Goal: Book appointment/travel/reservation

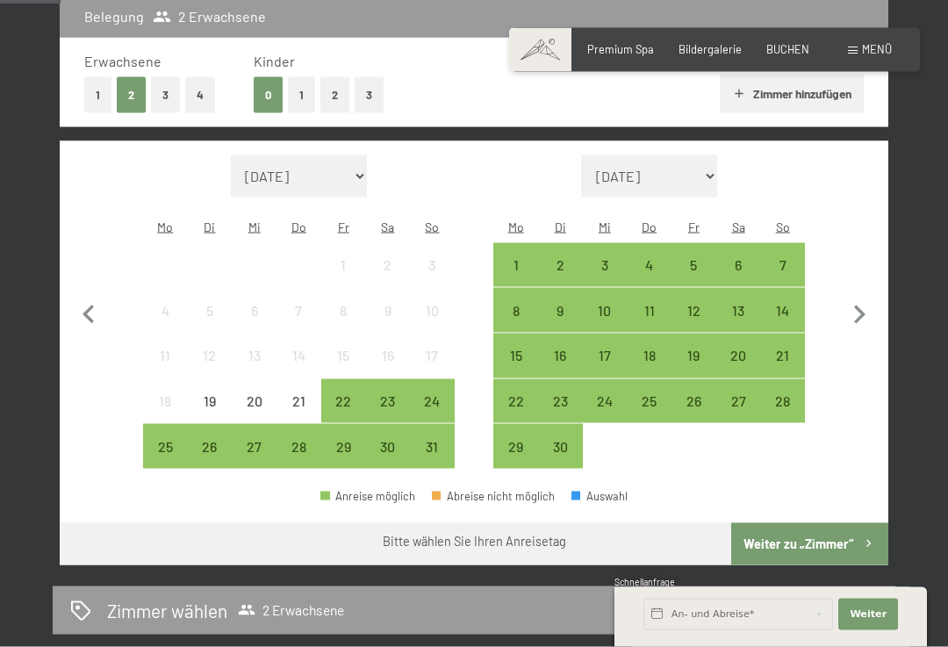
scroll to position [399, 0]
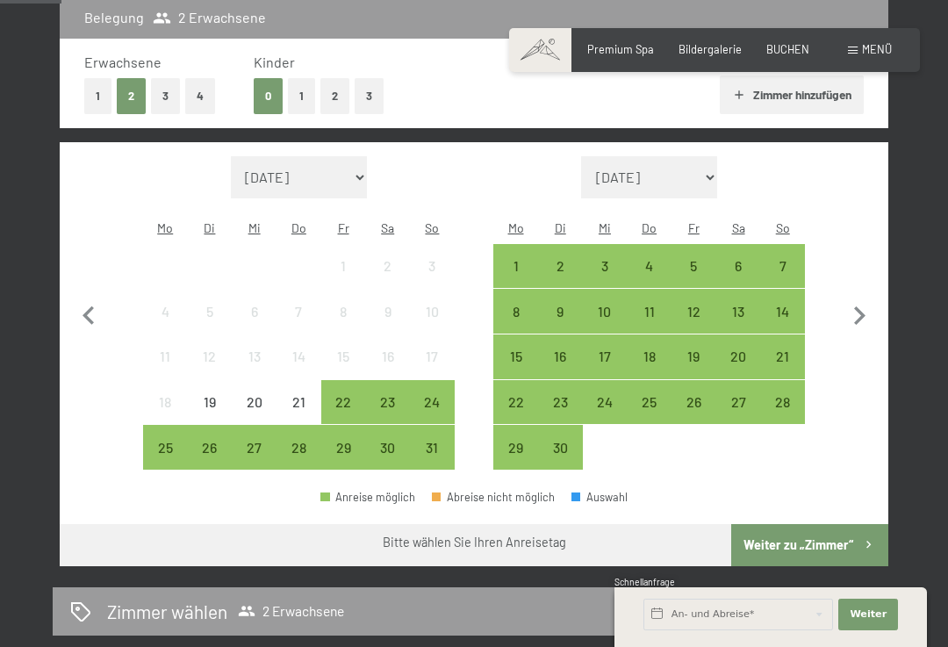
click at [865, 316] on icon "button" at bounding box center [859, 316] width 37 height 37
select select "[DATE]"
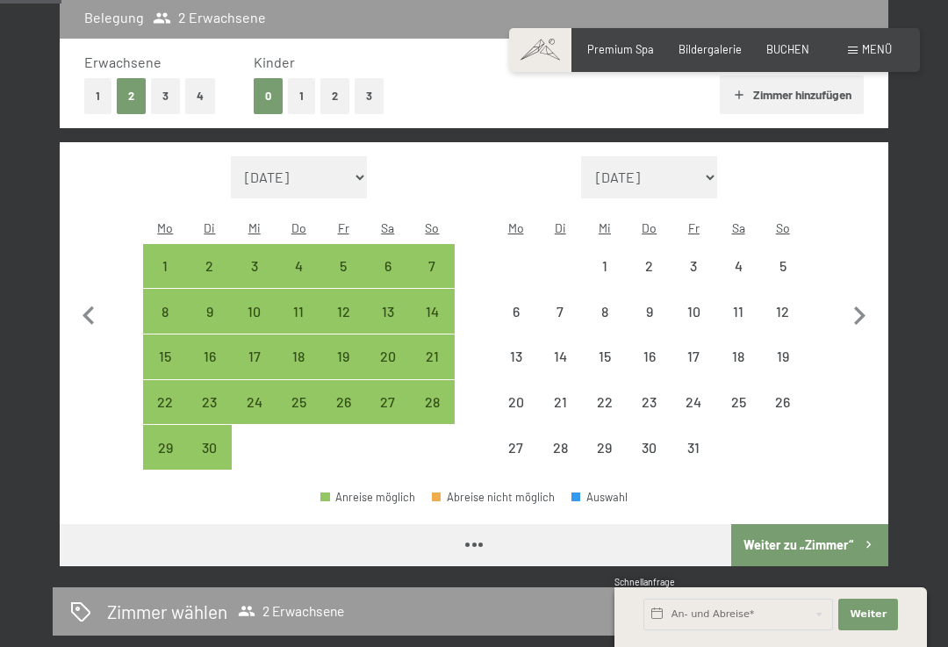
click at [860, 304] on icon "button" at bounding box center [859, 316] width 37 height 37
select select "[DATE]"
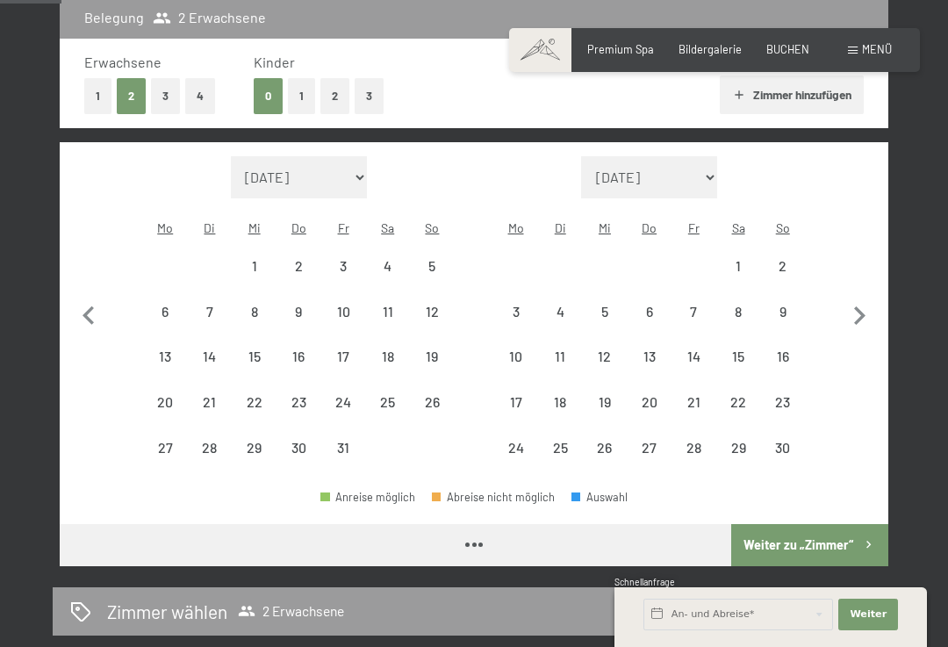
click at [854, 307] on icon "button" at bounding box center [859, 316] width 37 height 37
select select "[DATE]"
click at [854, 307] on icon "button" at bounding box center [859, 316] width 37 height 37
select select "2025-12-01"
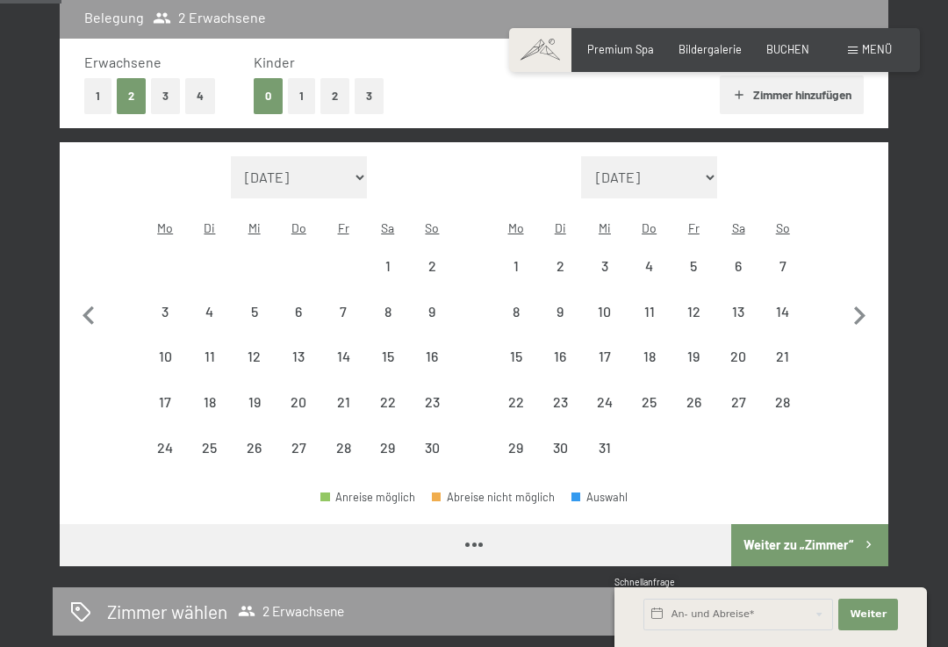
select select "2026-01-01"
click at [843, 320] on icon "button" at bounding box center [859, 316] width 37 height 37
select select "2026-01-01"
select select "2026-02-01"
select select "2026-01-01"
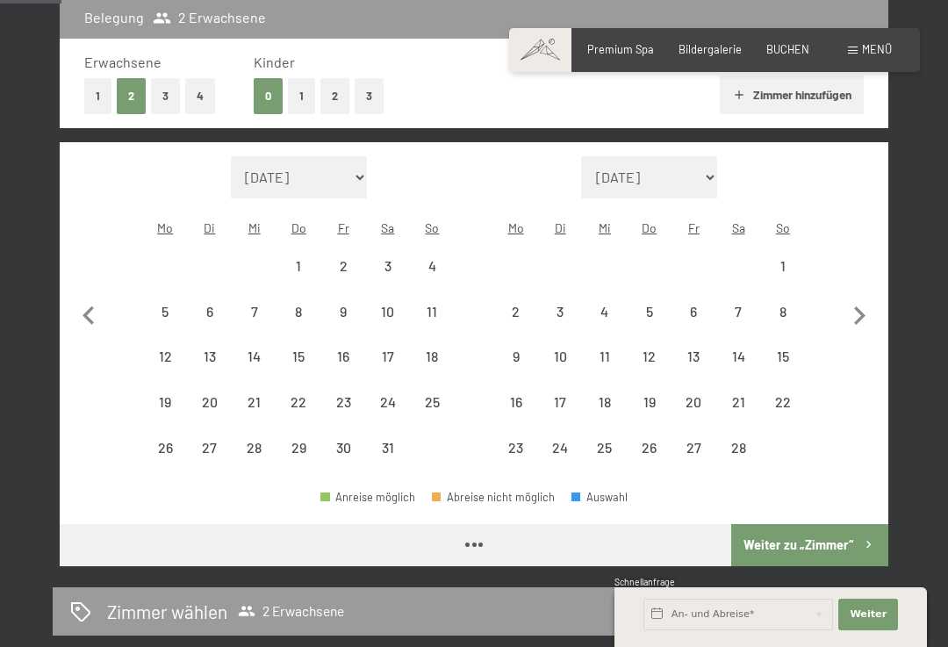
select select "2026-02-01"
select select "2026-01-01"
select select "2026-02-01"
select select "2026-01-01"
select select "2026-02-01"
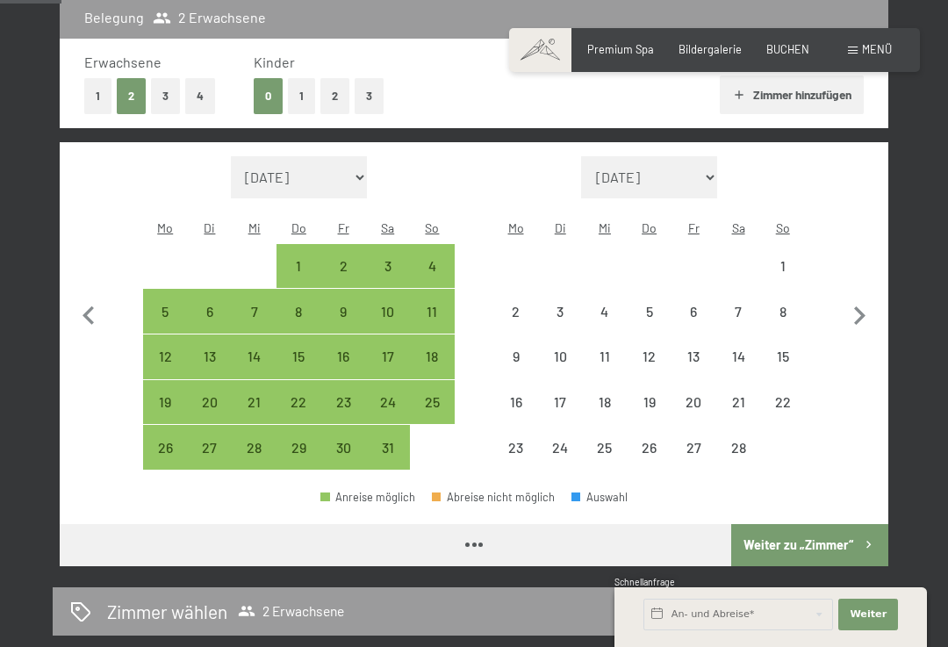
click at [850, 321] on icon "button" at bounding box center [859, 316] width 37 height 37
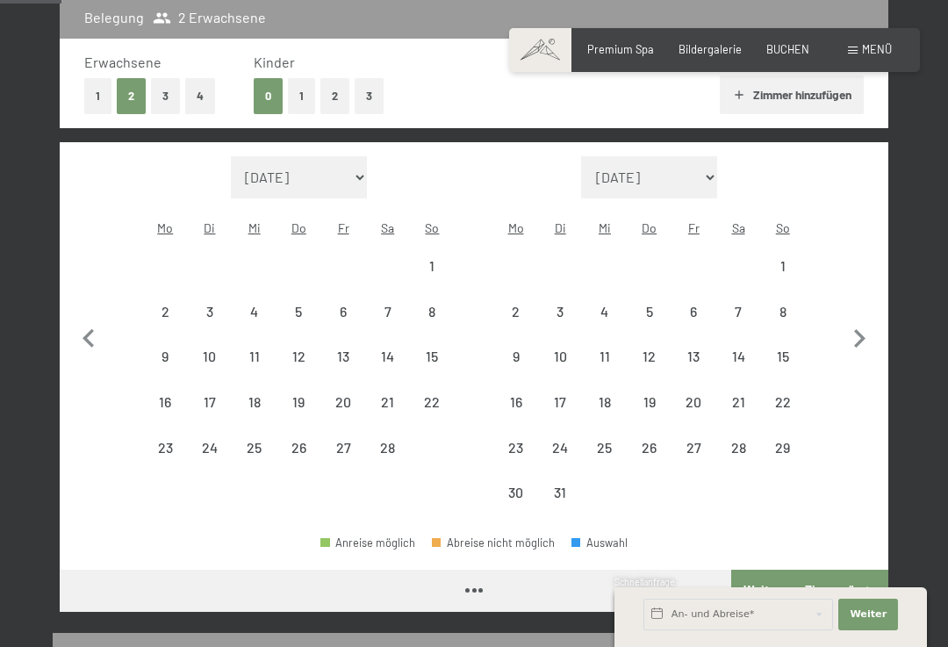
select select "2026-02-01"
select select "2026-03-01"
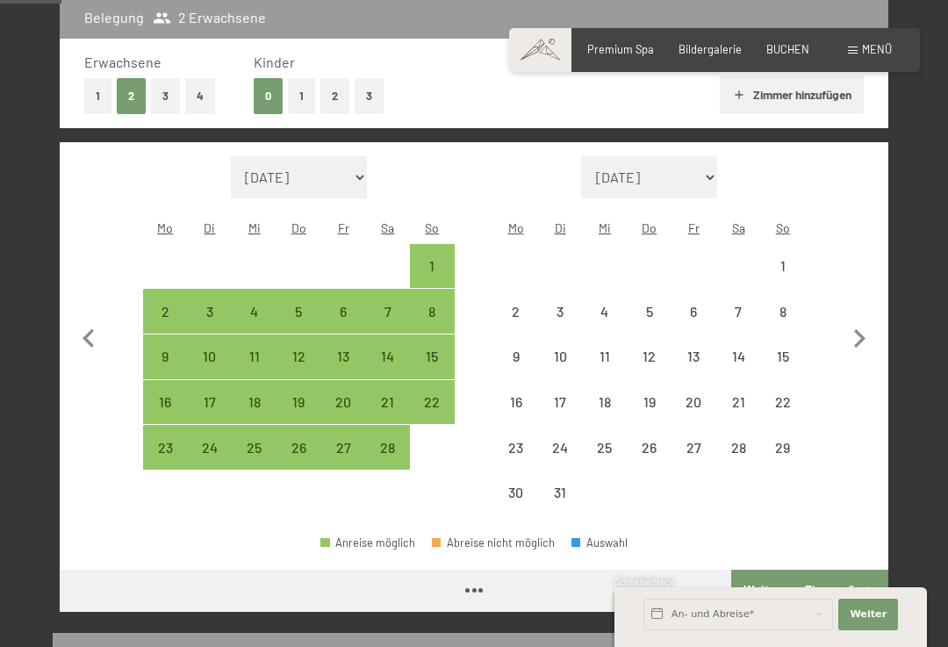
click at [850, 330] on icon "button" at bounding box center [859, 338] width 37 height 37
select select "2026-03-01"
select select "2026-04-01"
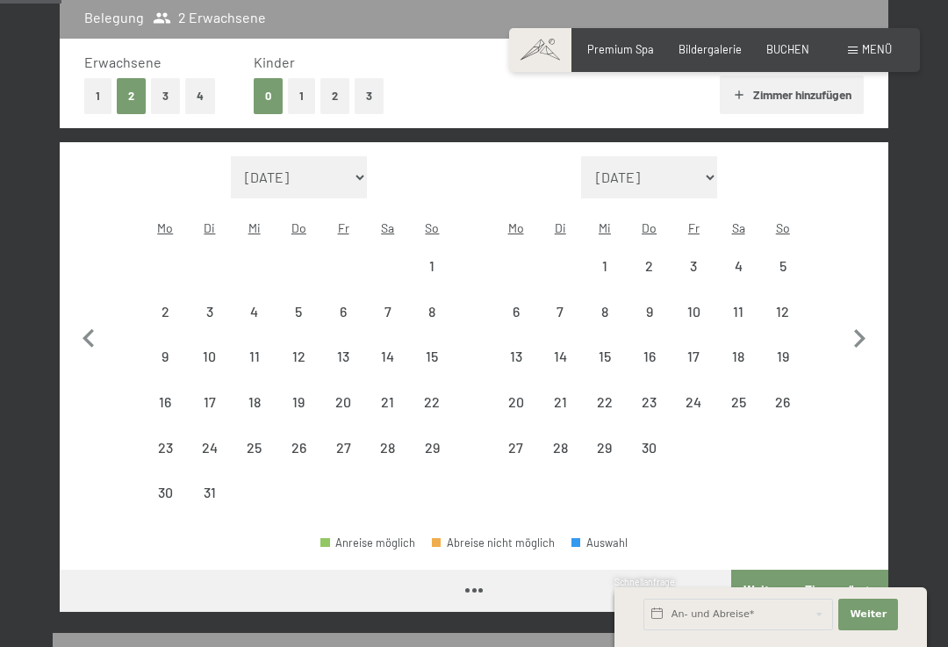
select select "2026-03-01"
select select "2026-04-01"
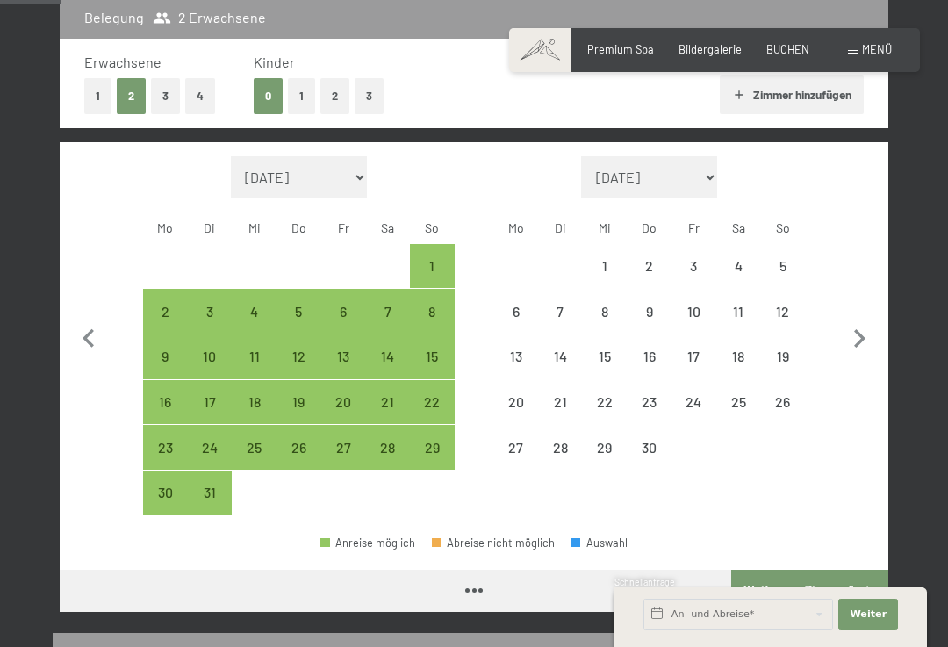
click at [850, 334] on icon "button" at bounding box center [859, 338] width 37 height 37
select select "2026-04-01"
select select "2026-05-01"
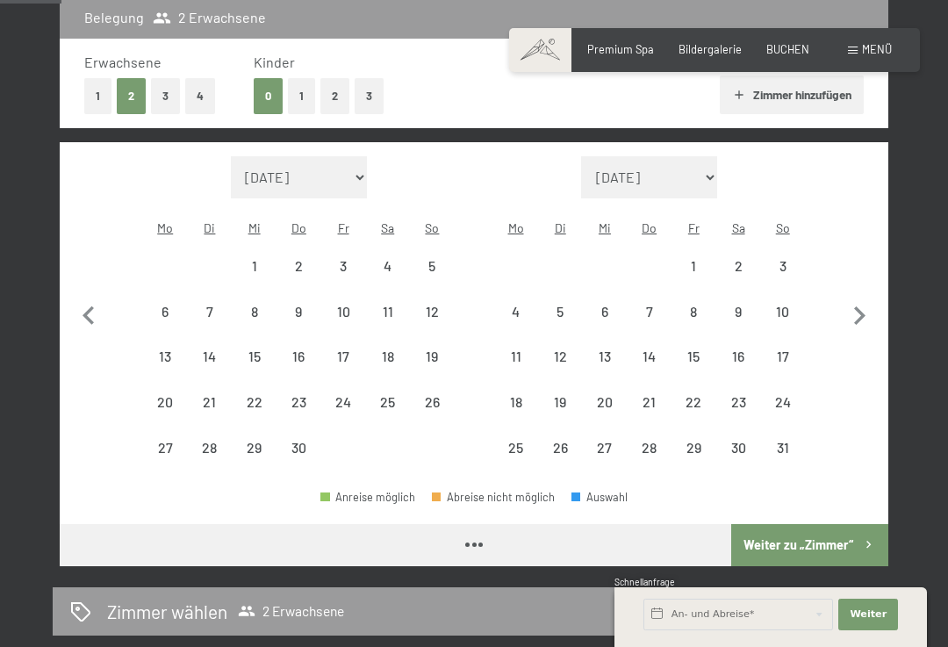
select select "2026-04-01"
select select "2026-05-01"
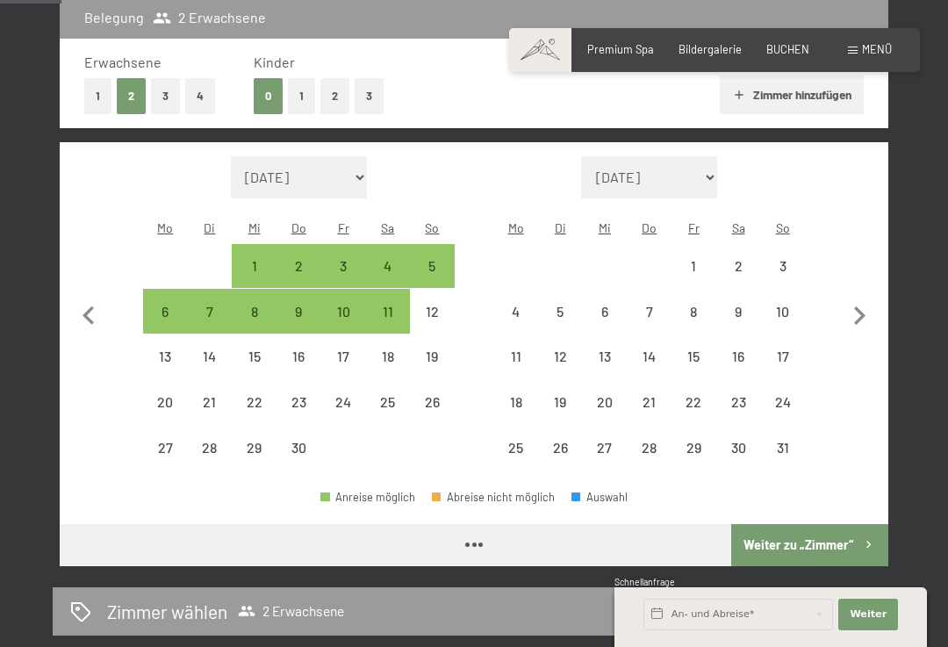
select select "2026-04-01"
select select "2026-05-01"
click at [847, 313] on icon "button" at bounding box center [859, 316] width 37 height 37
select select "2026-05-01"
select select "2026-06-01"
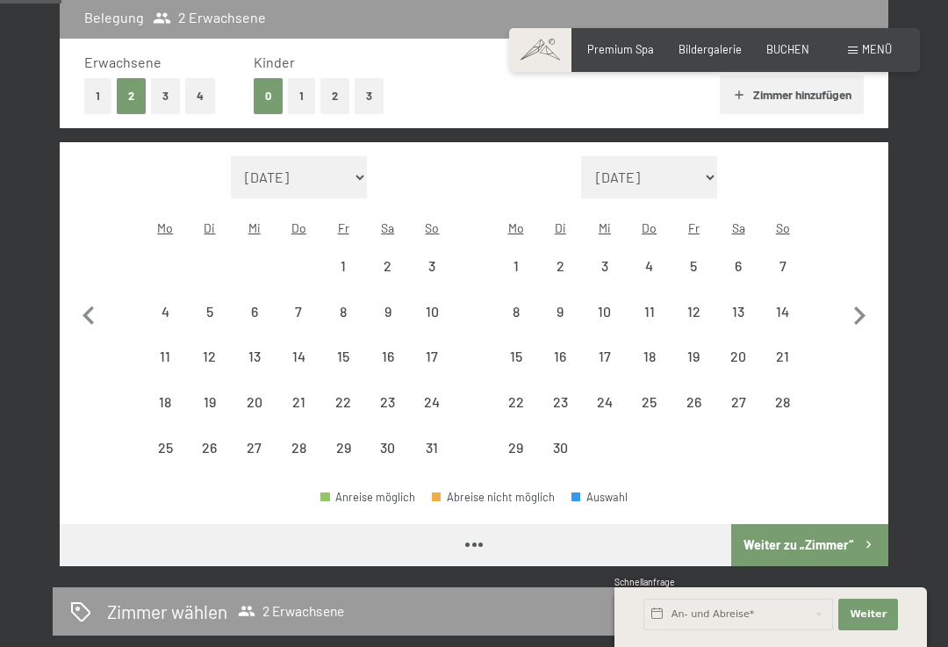
select select "2026-05-01"
select select "2026-06-01"
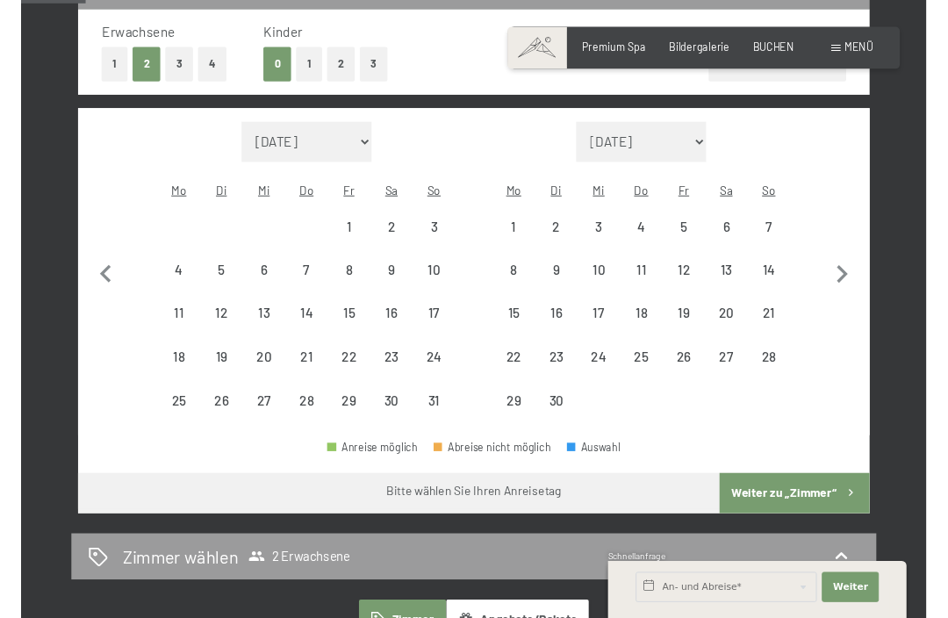
scroll to position [443, 0]
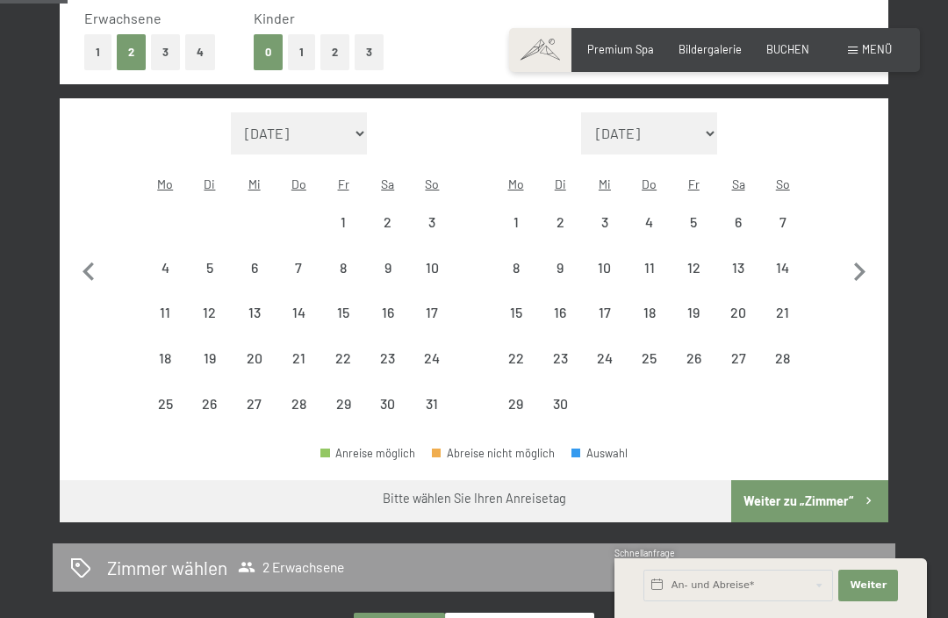
click at [737, 202] on div "6" at bounding box center [738, 222] width 41 height 41
select select "2026-05-01"
select select "2026-06-01"
click at [739, 261] on div "13" at bounding box center [738, 281] width 41 height 41
select select "2026-05-01"
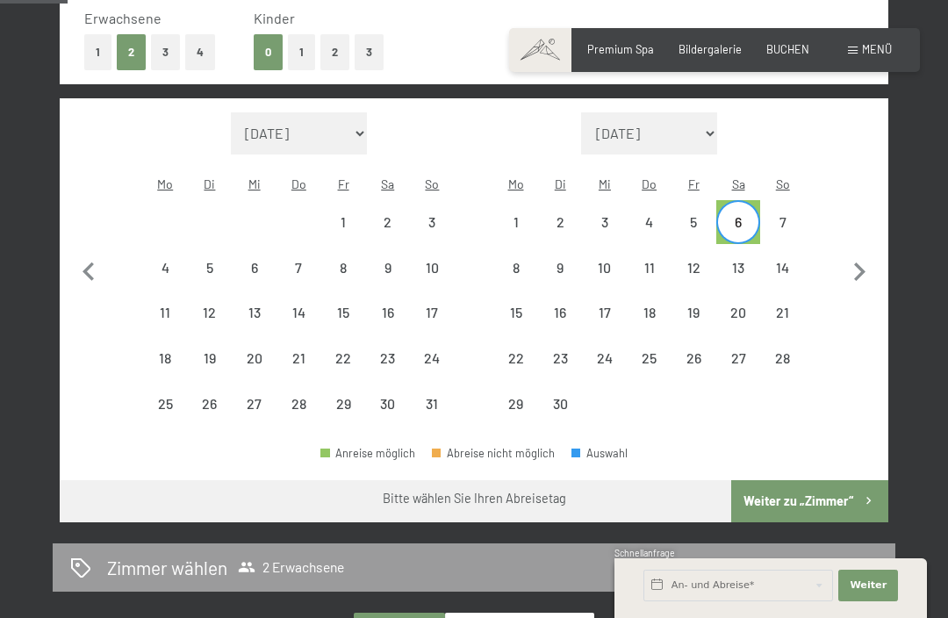
select select "2026-06-01"
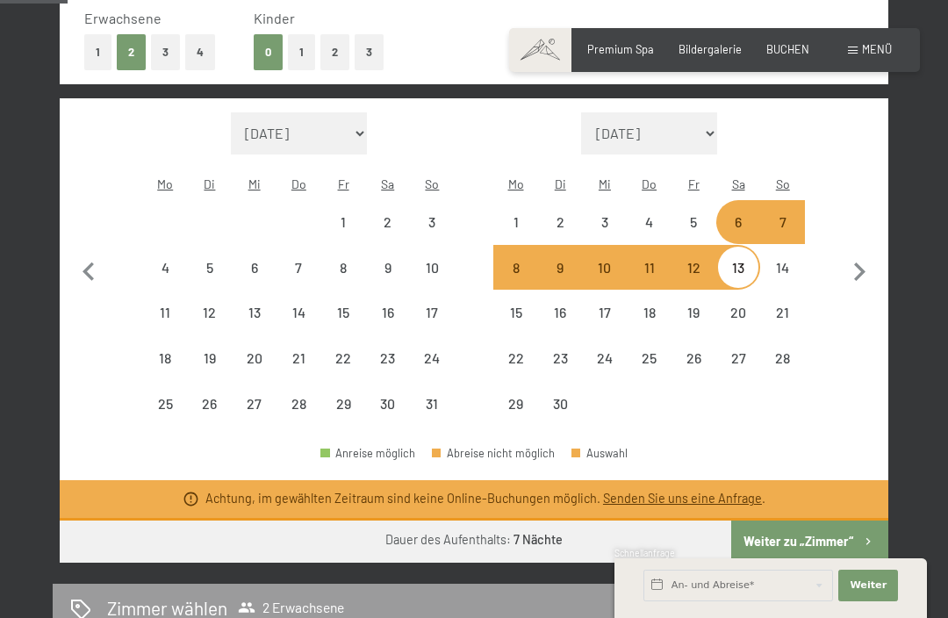
click at [815, 521] on button "Weiter zu „Zimmer“" at bounding box center [809, 542] width 157 height 42
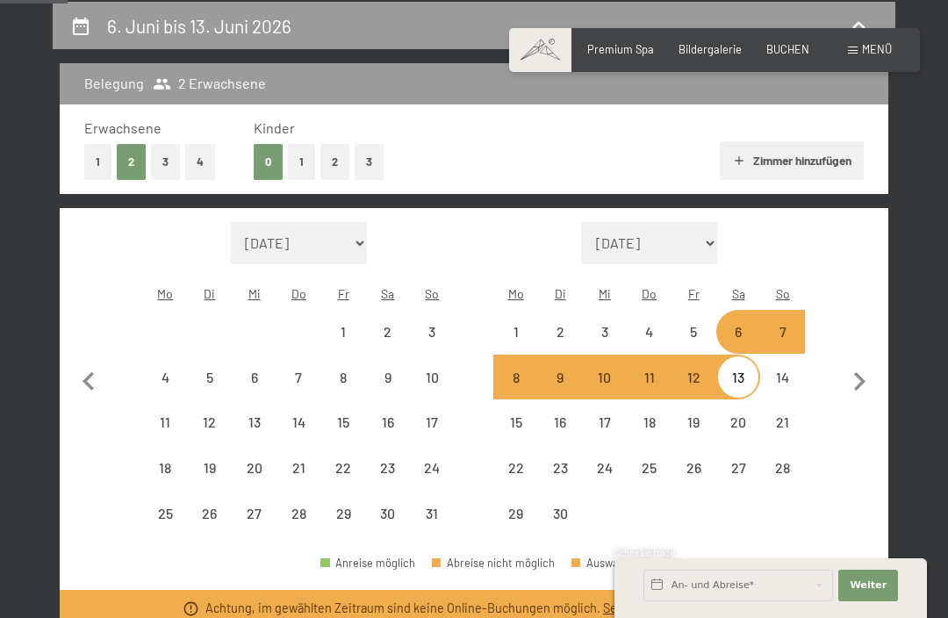
select select "2026-05-01"
select select "2026-06-01"
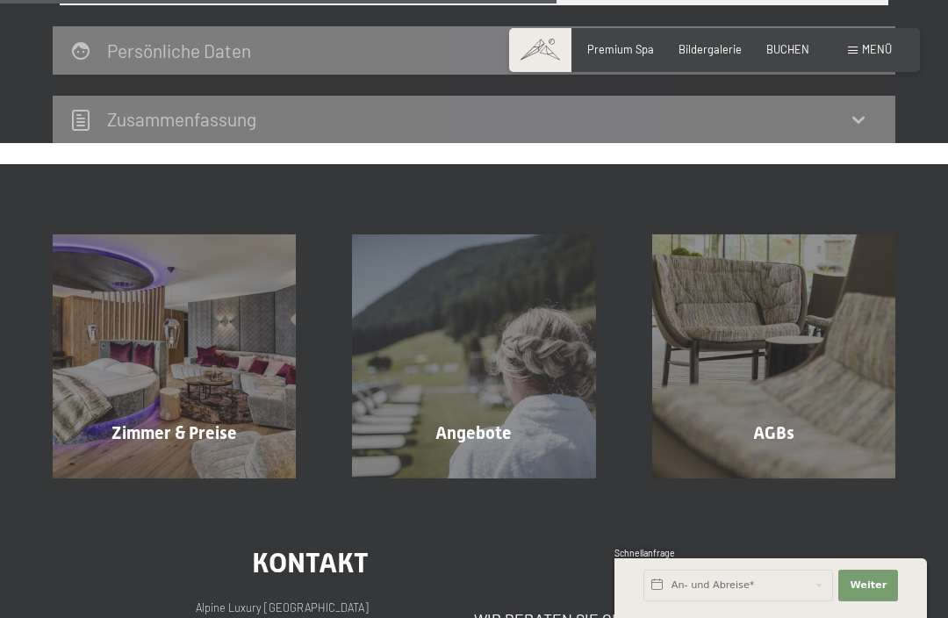
scroll to position [693, 0]
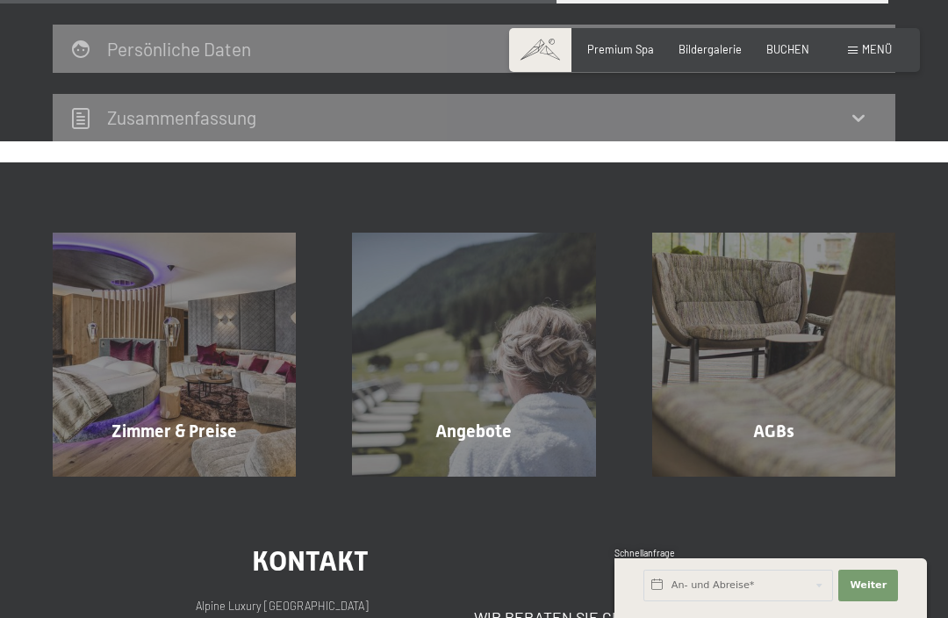
click at [191, 420] on span "Zimmer & Preise" at bounding box center [174, 430] width 126 height 21
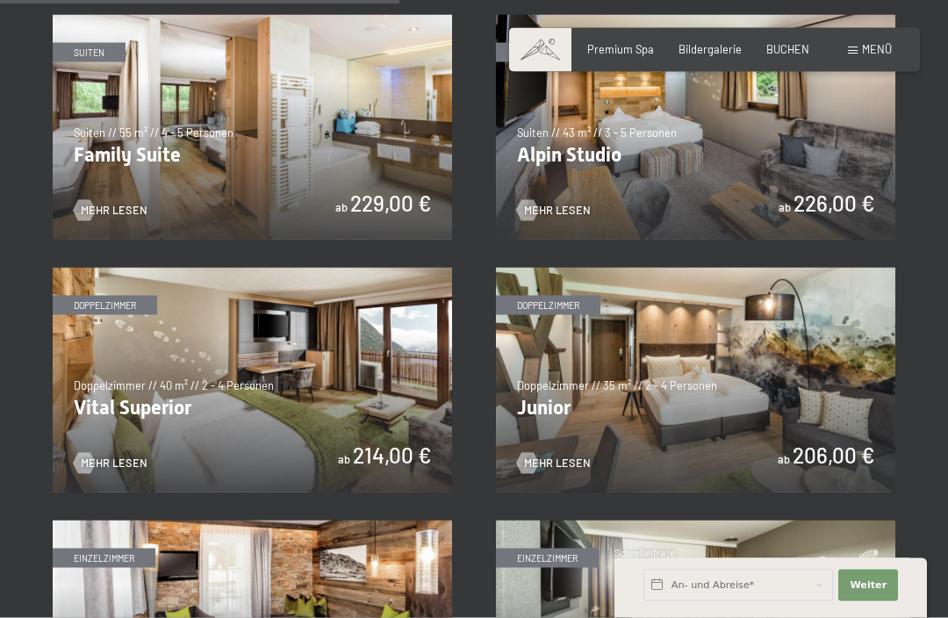
scroll to position [1679, 0]
click at [345, 368] on span "Einwilligung Marketing*" at bounding box center [376, 359] width 145 height 18
click at [295, 368] on input "Einwilligung Marketing*" at bounding box center [286, 359] width 18 height 18
checkbox input "false"
click at [363, 422] on img at bounding box center [252, 379] width 399 height 225
